Goal: Find specific page/section: Find specific page/section

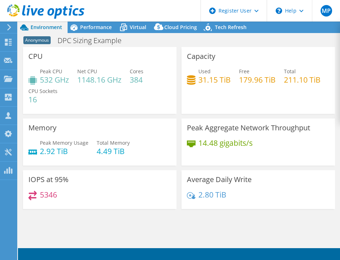
select select "USEast"
select select "USD"
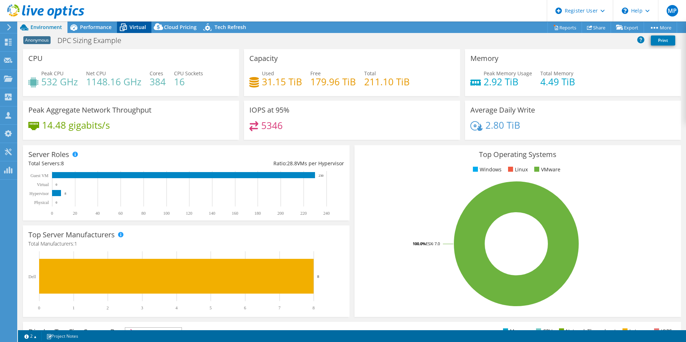
click at [144, 24] on span "Virtual" at bounding box center [138, 27] width 17 height 7
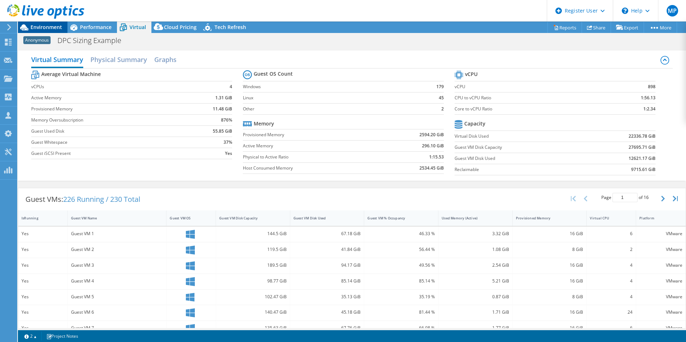
click at [34, 24] on div at bounding box center [42, 12] width 84 height 24
click at [36, 26] on span "Environment" at bounding box center [47, 27] width 32 height 7
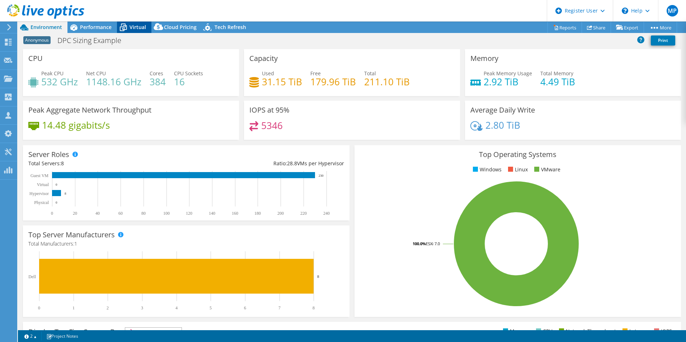
click at [132, 28] on span "Virtual" at bounding box center [138, 27] width 17 height 7
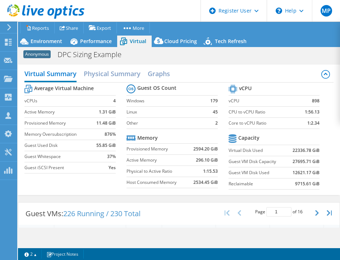
click at [34, 189] on div "Average Virtual Machine vCPUs 4 Active Memory 1.31 GiB Provisioned Memory 11.48…" at bounding box center [178, 138] width 309 height 111
click at [50, 36] on div "Environment" at bounding box center [43, 41] width 50 height 11
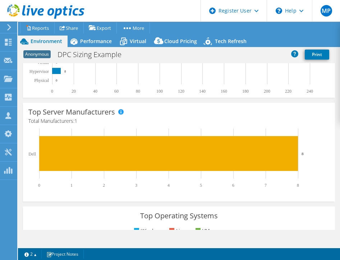
scroll to position [251, 0]
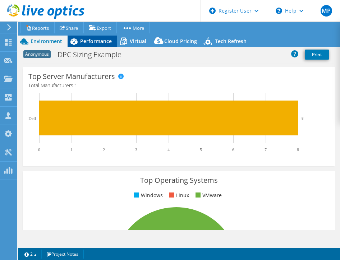
click at [103, 40] on span "Performance" at bounding box center [96, 41] width 32 height 7
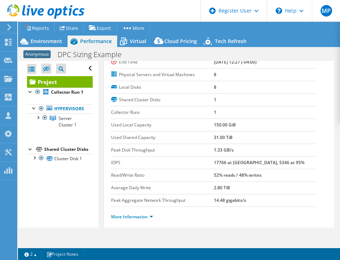
scroll to position [108, 0]
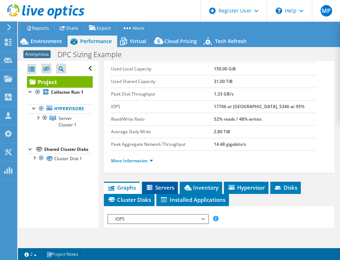
click at [160, 185] on span "Servers" at bounding box center [159, 187] width 29 height 7
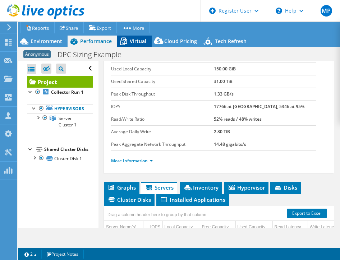
click at [130, 39] on span "Virtual" at bounding box center [138, 41] width 17 height 7
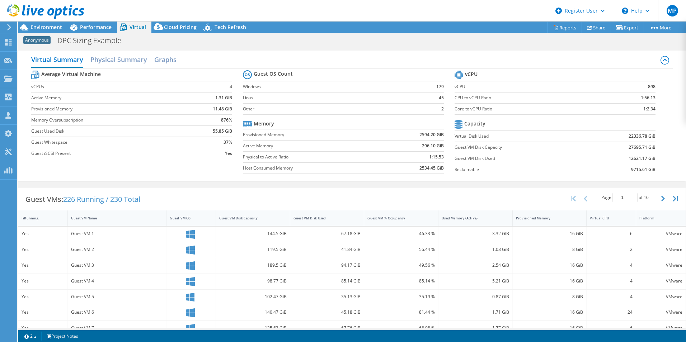
scroll to position [26, 0]
click at [339, 9] on span "MP" at bounding box center [672, 10] width 11 height 11
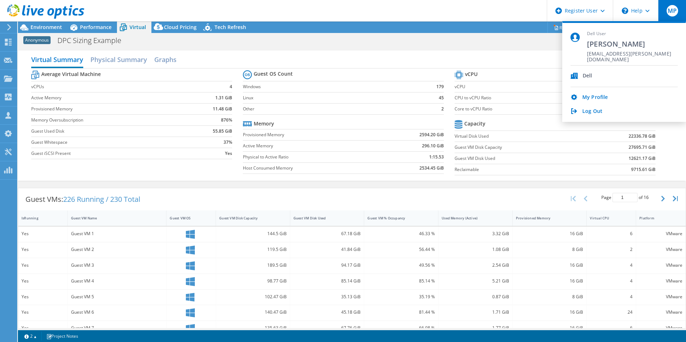
click at [339, 18] on header "MP Dell User Mario Peart Mario.Peart@Dell.com Dell My Profile Log Out \n Help E…" at bounding box center [343, 11] width 686 height 22
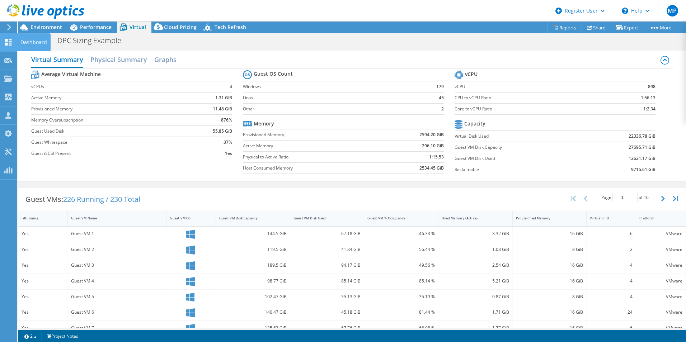
click at [31, 39] on div "Dashboard" at bounding box center [34, 42] width 34 height 18
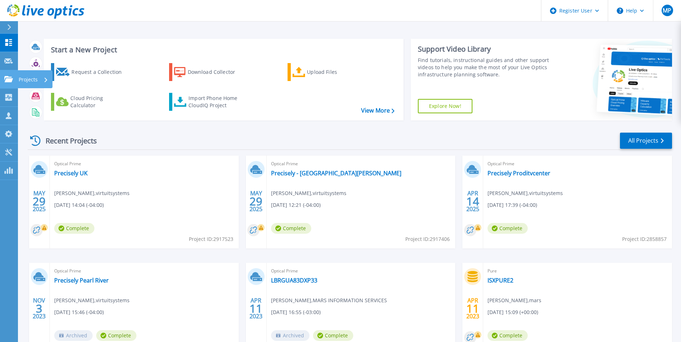
click at [20, 81] on p "Projects" at bounding box center [28, 79] width 19 height 19
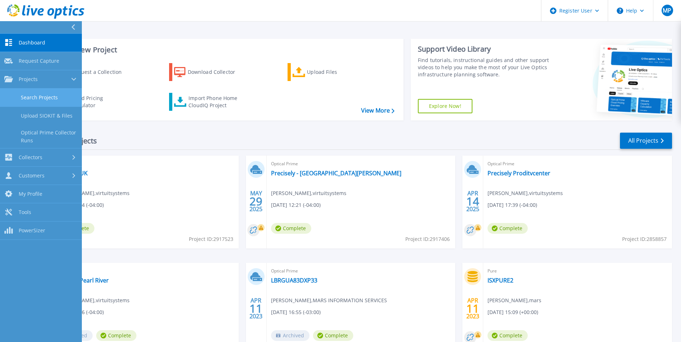
click at [36, 97] on link "Search Projects" at bounding box center [41, 98] width 82 height 18
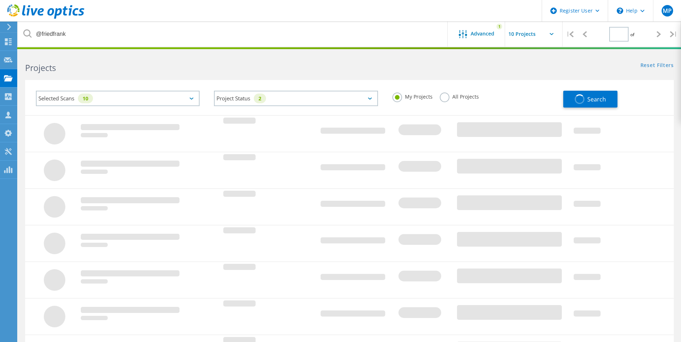
type input "1"
